Goal: Information Seeking & Learning: Learn about a topic

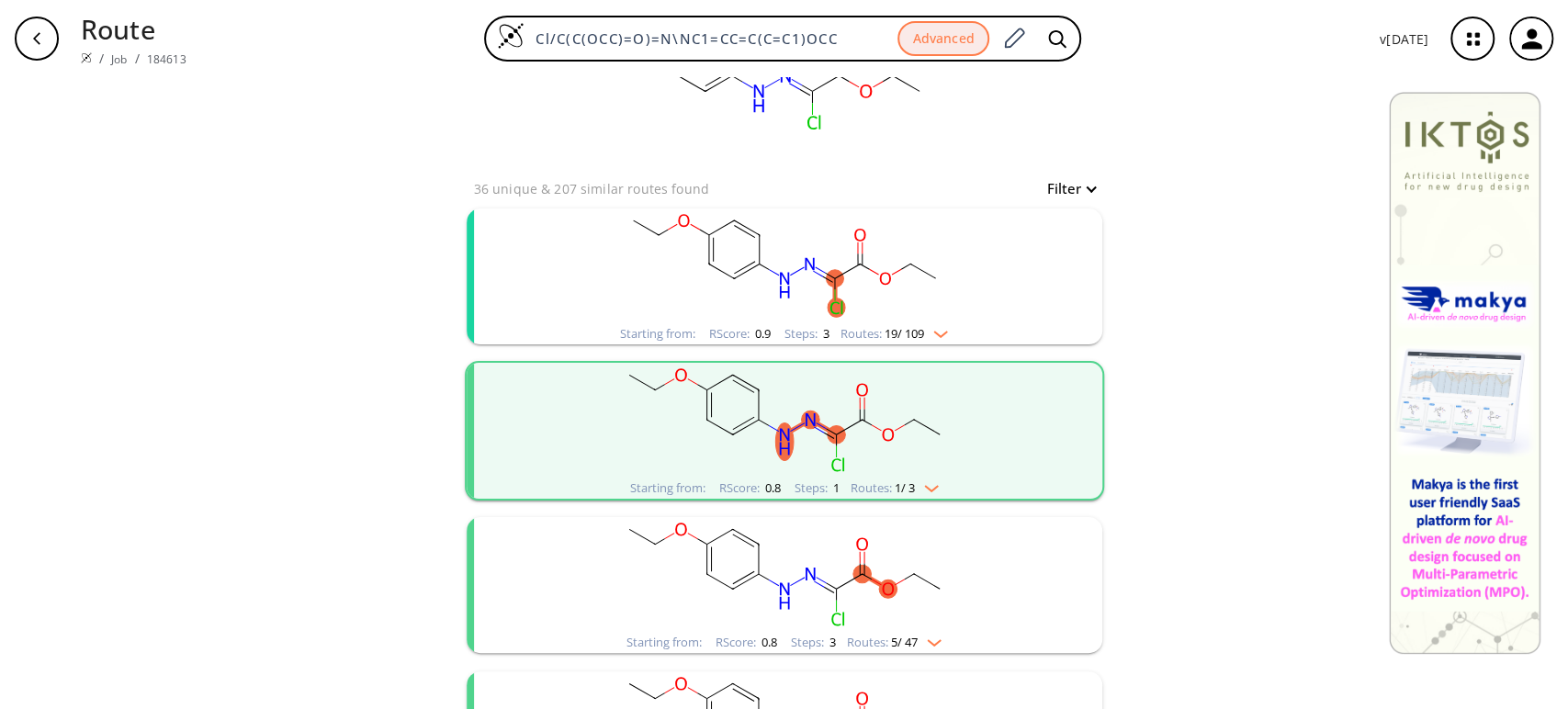
scroll to position [204, 0]
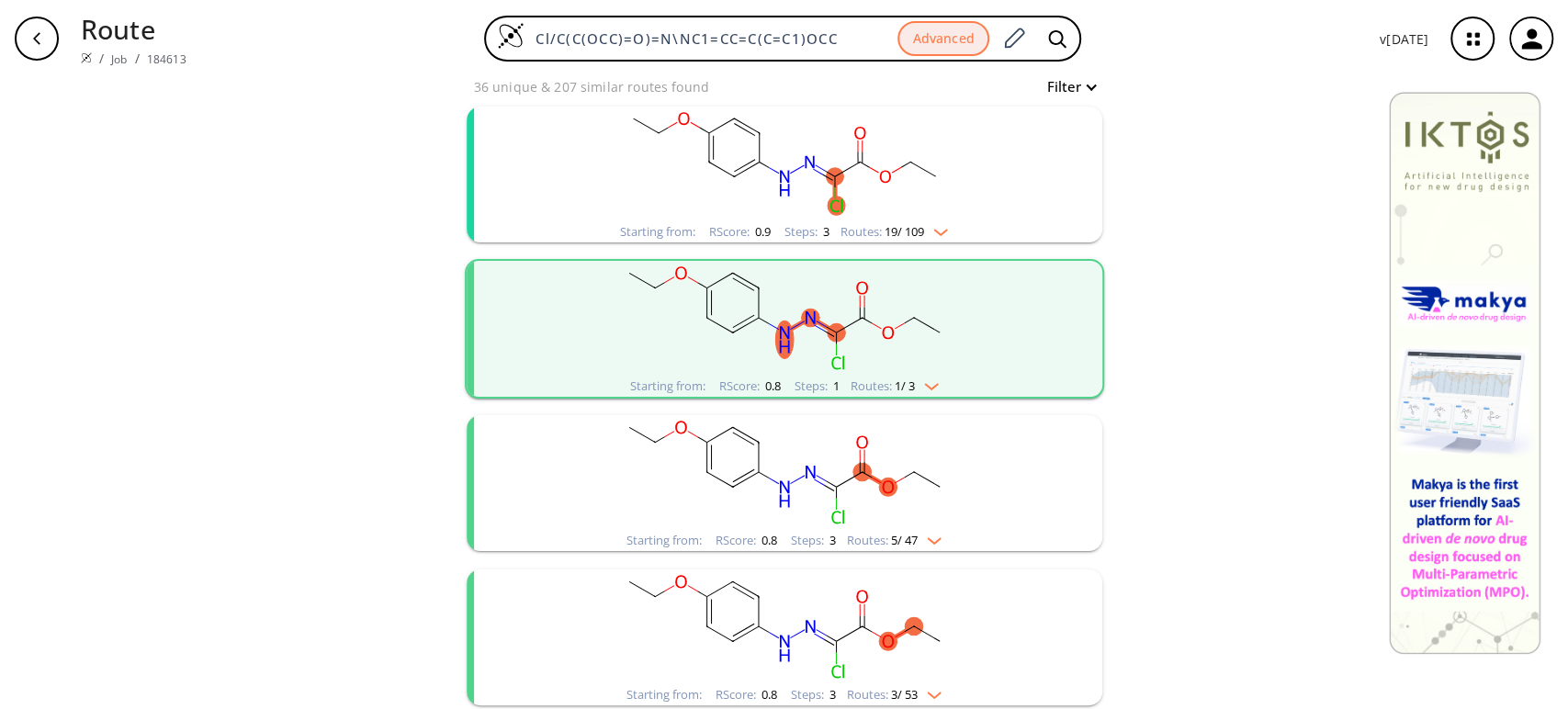
click at [848, 158] on rect "clusters" at bounding box center [784, 163] width 478 height 114
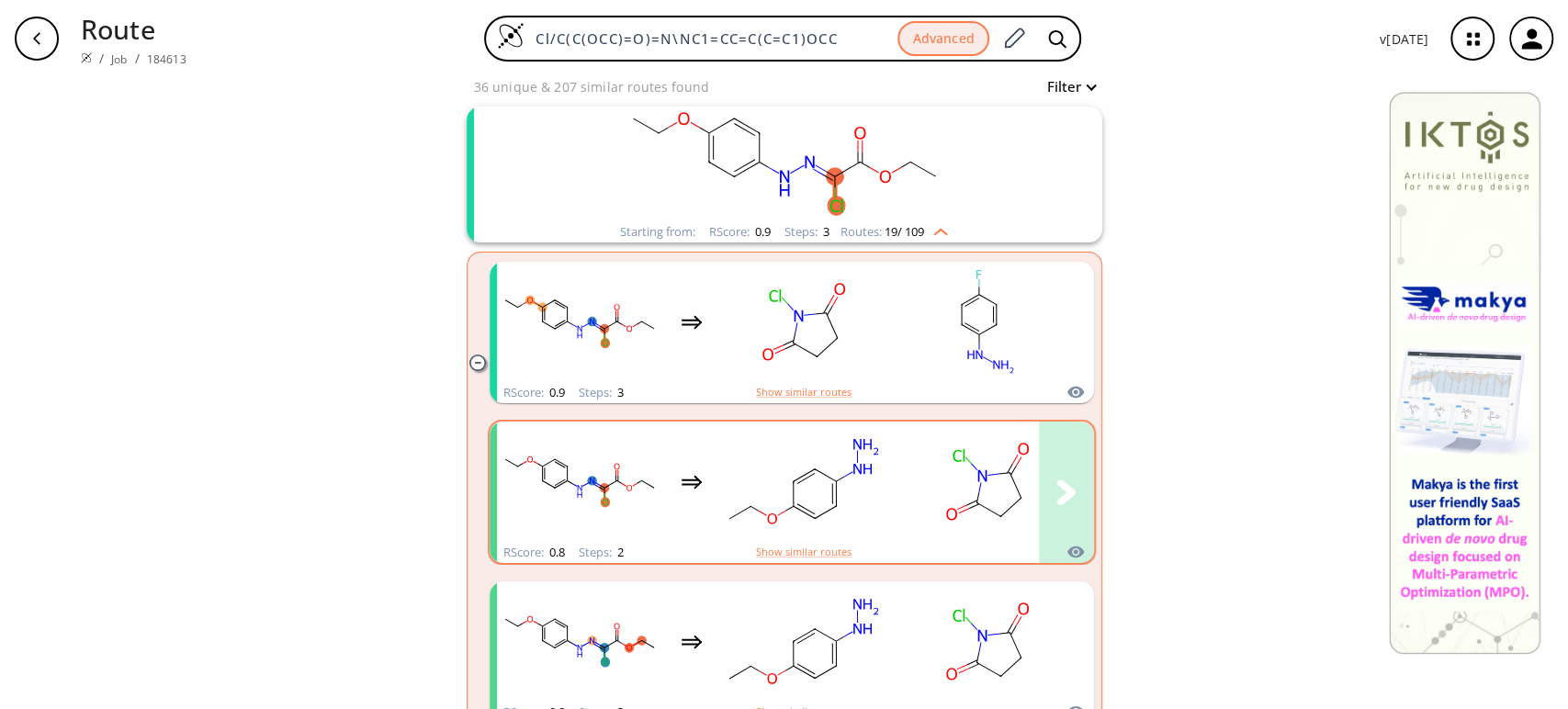
click at [842, 455] on rect "clusters" at bounding box center [803, 481] width 165 height 114
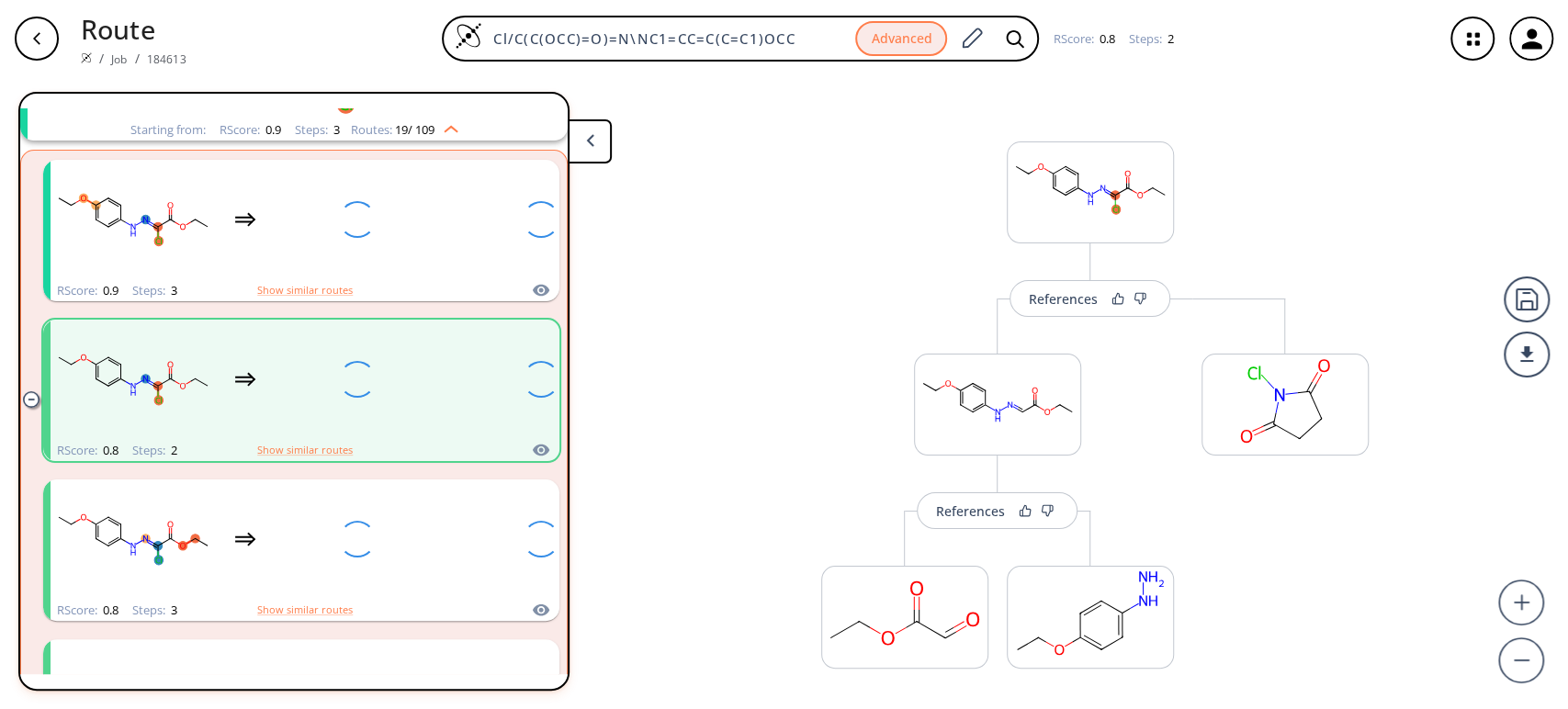
scroll to position [195, 0]
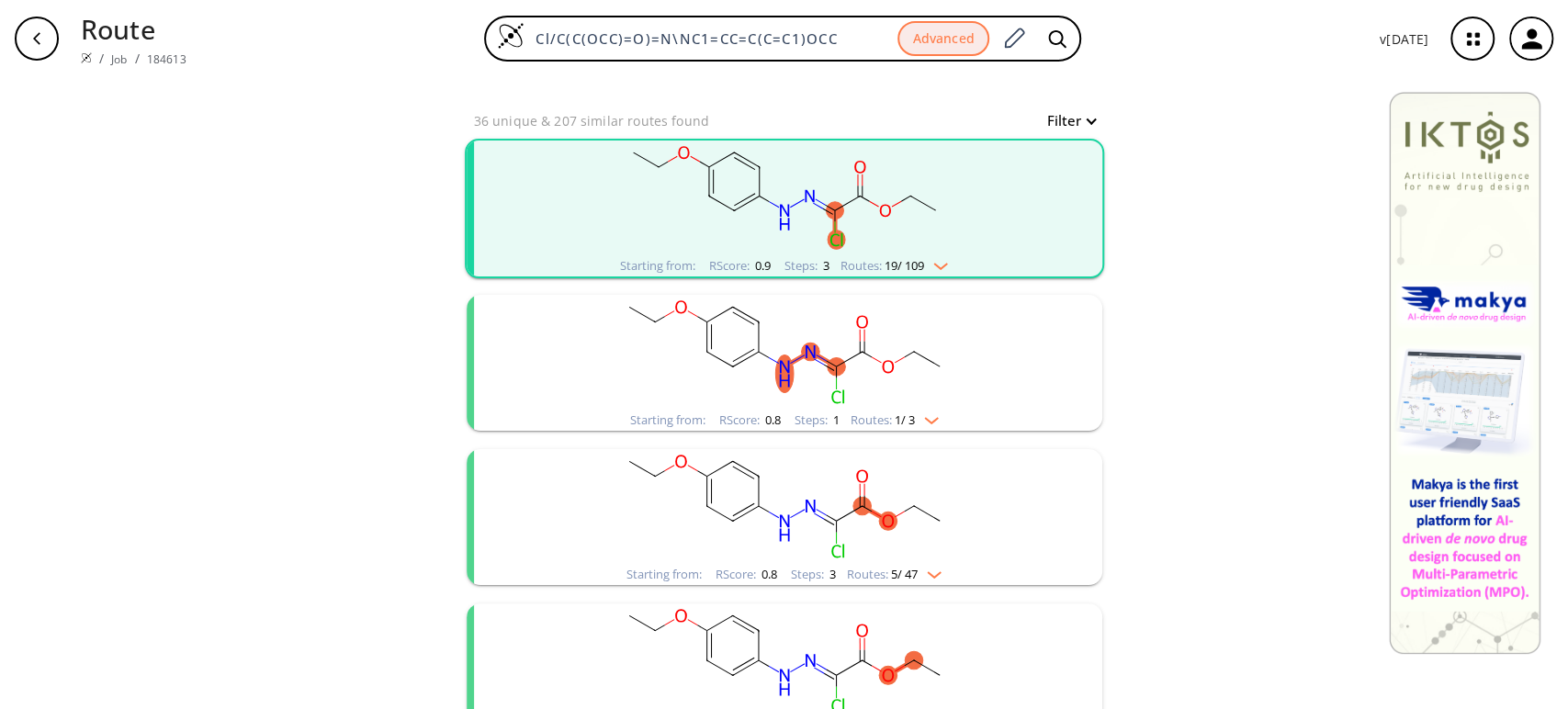
scroll to position [204, 0]
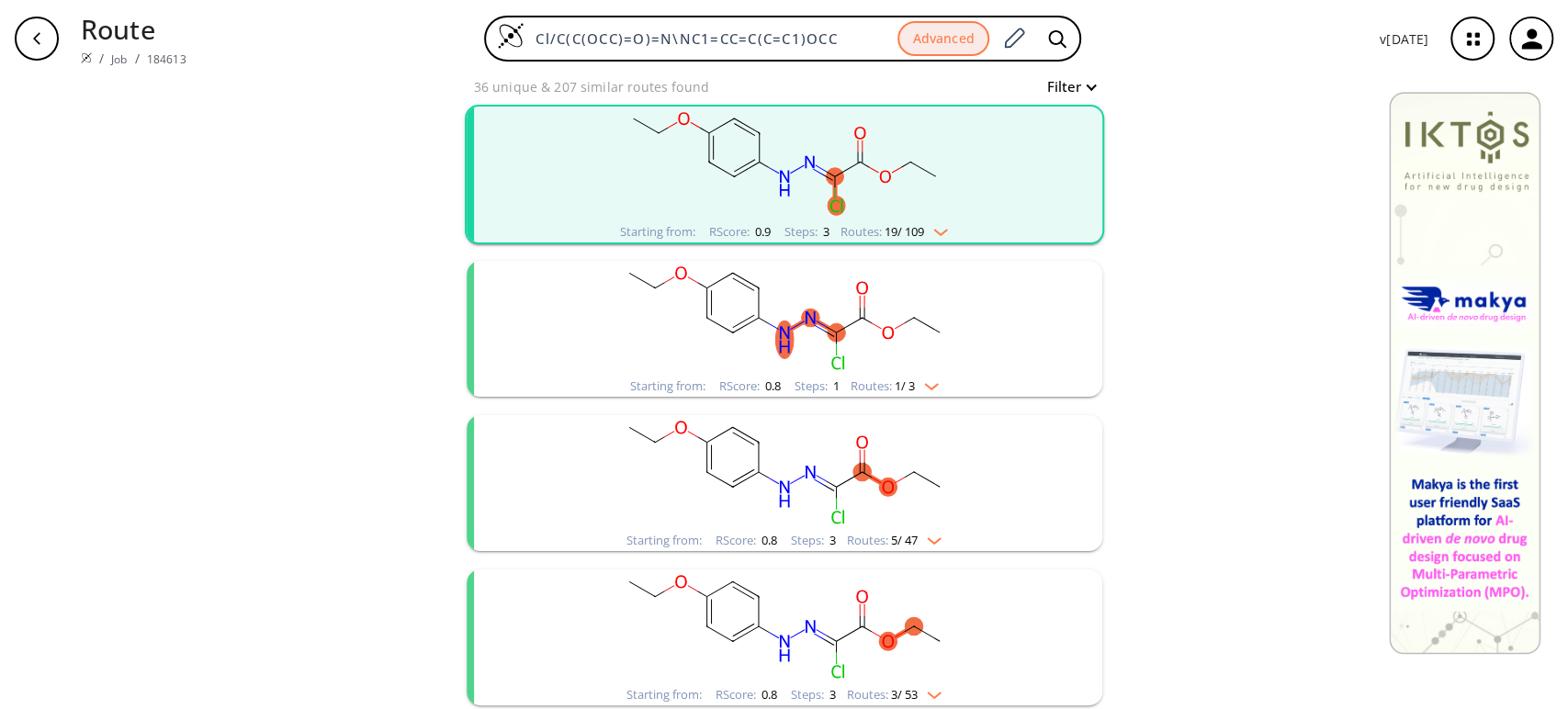
click at [826, 329] on icon "clusters" at bounding box center [831, 330] width 10 height 6
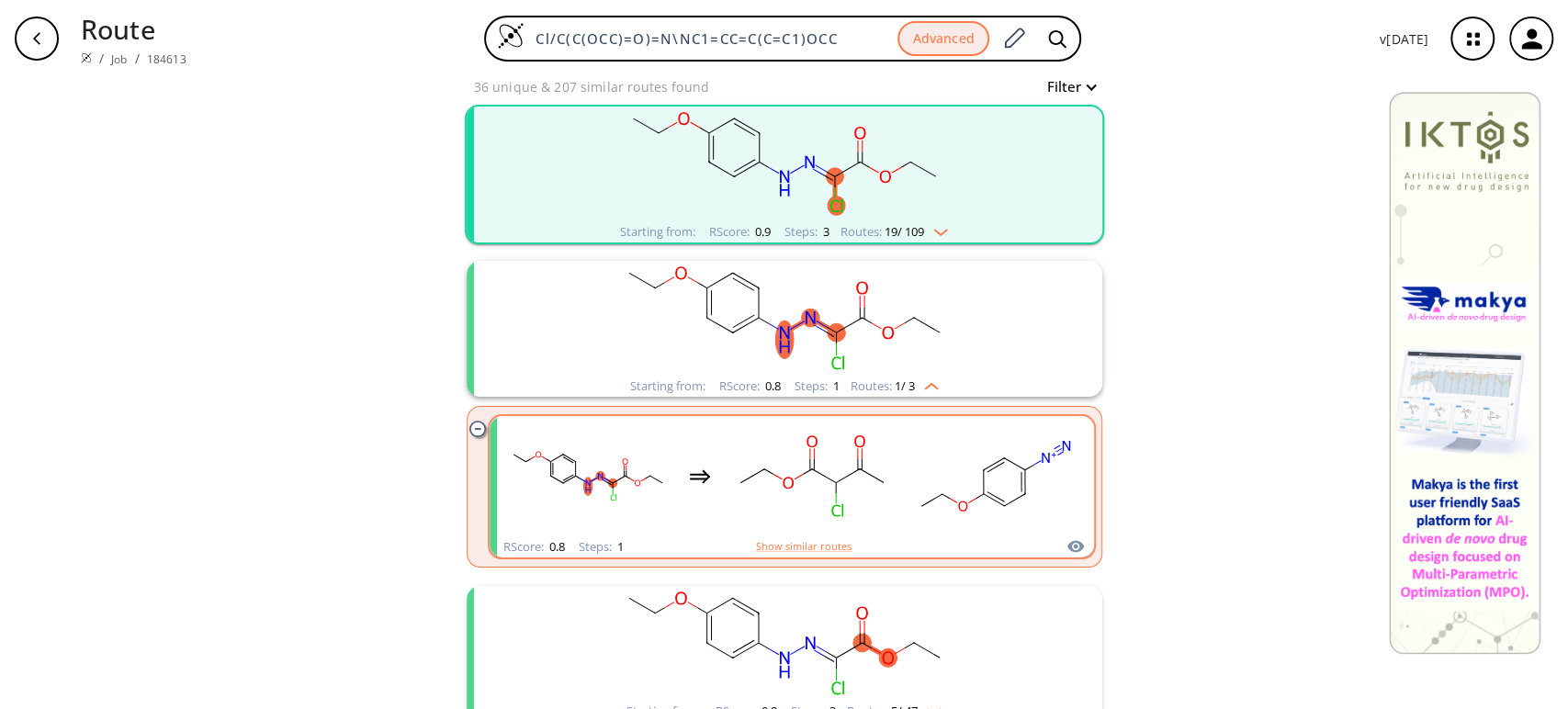
click at [915, 491] on rect "clusters" at bounding box center [995, 475] width 165 height 114
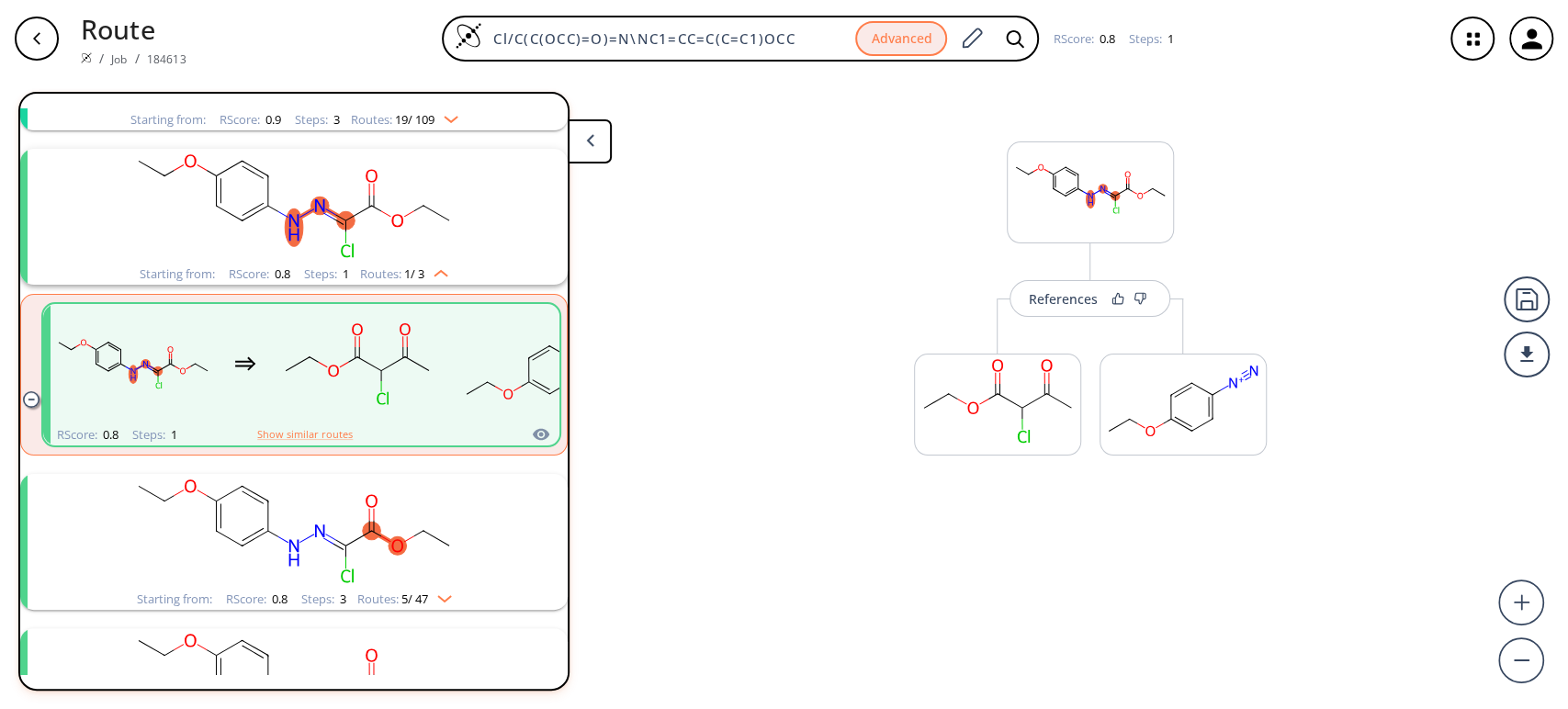
scroll to position [195, 0]
